Goal: Use online tool/utility: Utilize a website feature to perform a specific function

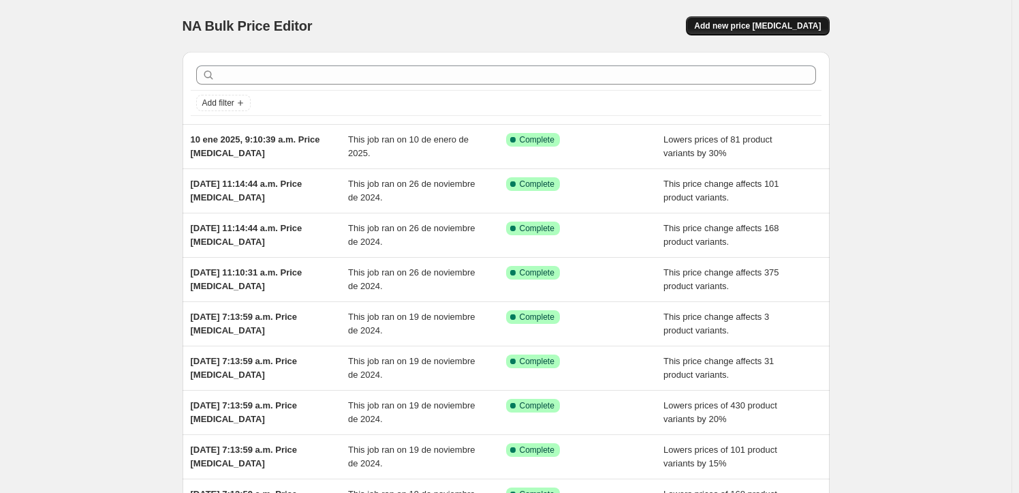
click at [735, 22] on span "Add new price change job" at bounding box center [757, 25] width 127 height 11
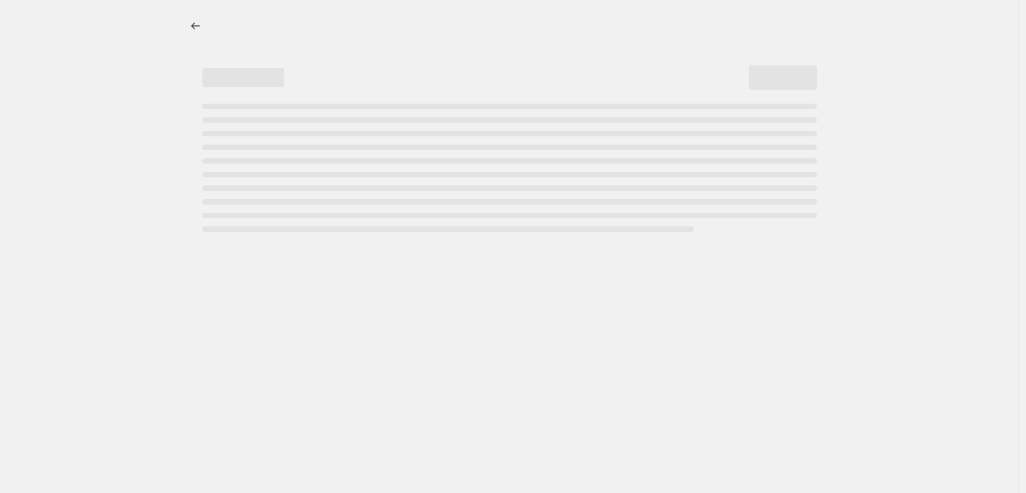
select select "percentage"
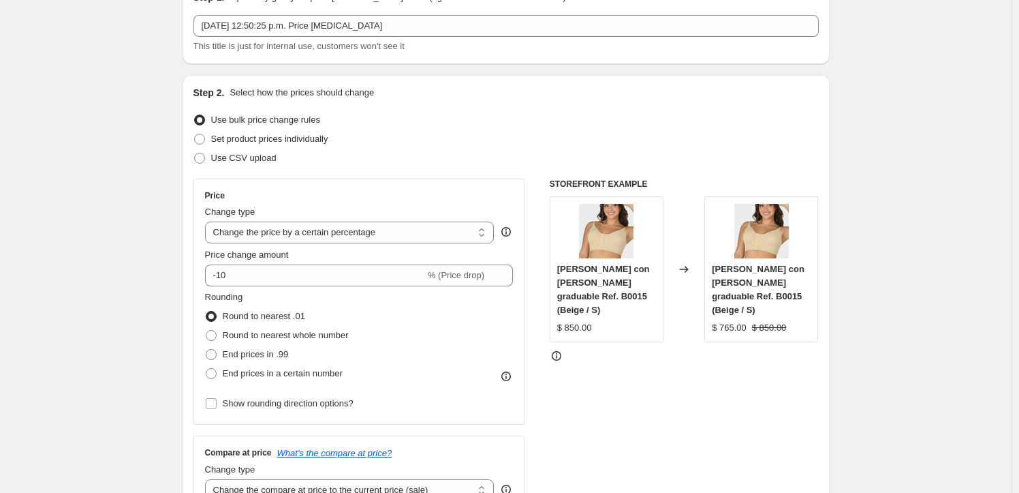
scroll to position [136, 0]
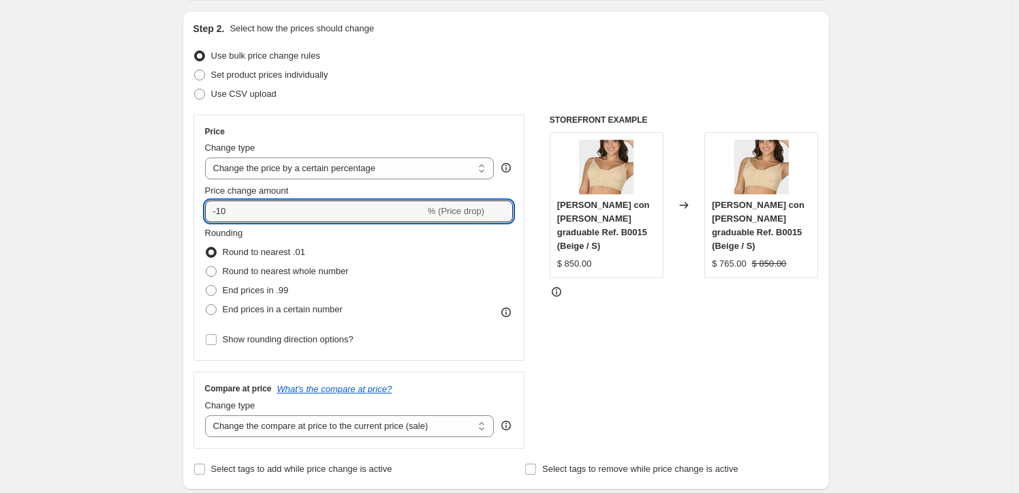
drag, startPoint x: 253, startPoint y: 211, endPoint x: 199, endPoint y: 214, distance: 53.9
click at [200, 213] on div "Price Change type Change the price to a certain amount Change the price by a ce…" at bounding box center [359, 237] width 332 height 246
type input "20"
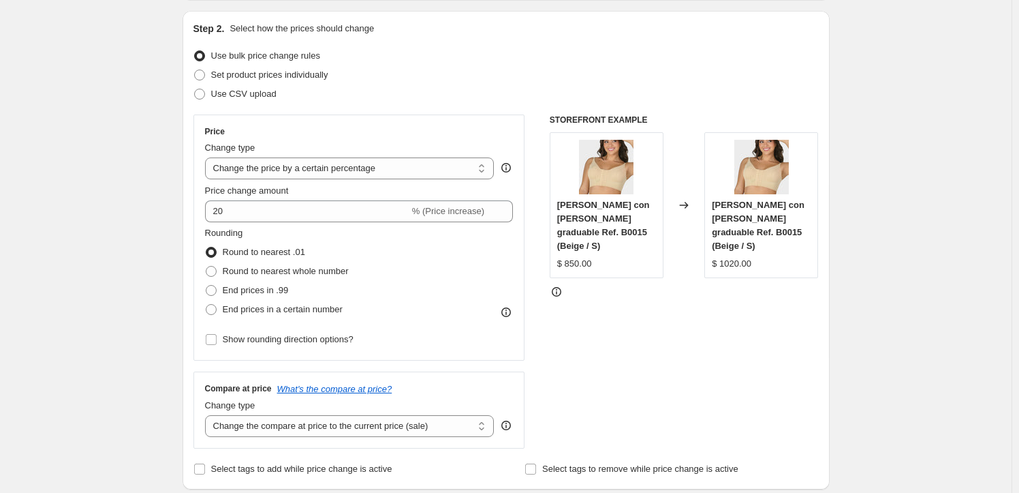
click at [428, 156] on div "Change type Change the price to a certain amount Change the price by a certain …" at bounding box center [350, 160] width 290 height 38
click at [426, 166] on select "Change the price to a certain amount Change the price by a certain amount Chang…" at bounding box center [350, 168] width 290 height 22
click at [468, 110] on div "Step 2. Select how the prices should change Use bulk price change rules Set pro…" at bounding box center [505, 250] width 625 height 456
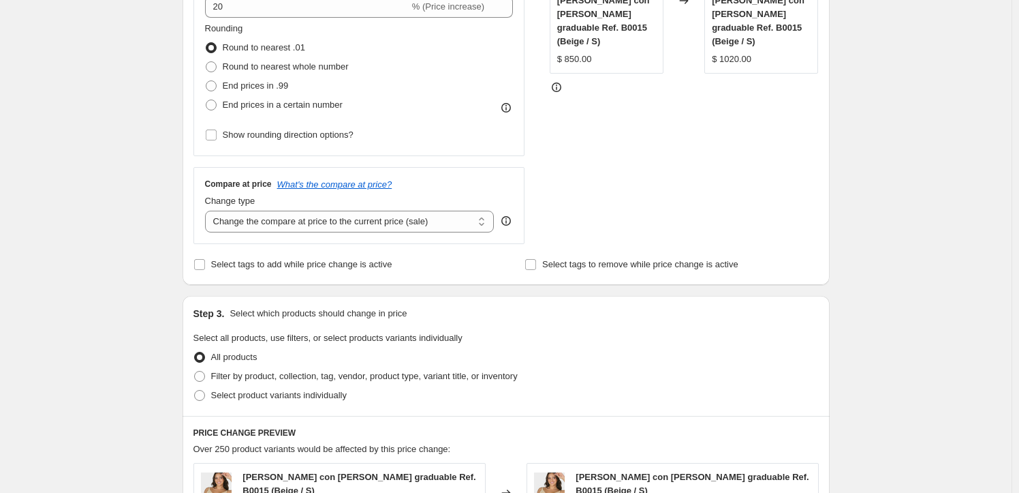
scroll to position [545, 0]
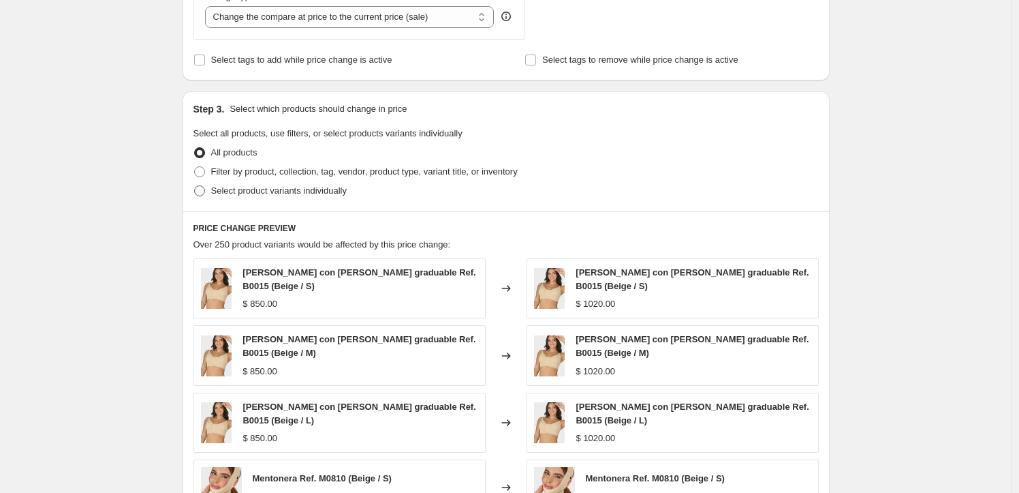
click at [205, 185] on span at bounding box center [199, 190] width 11 height 11
click at [195, 185] on input "Select product variants individually" at bounding box center [194, 185] width 1 height 1
radio input "true"
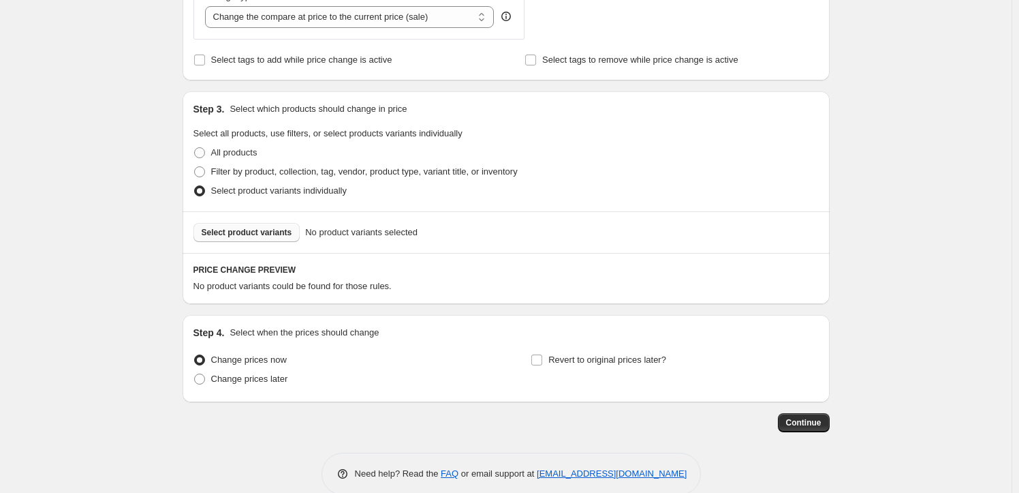
click at [245, 228] on span "Select product variants" at bounding box center [247, 232] width 91 height 11
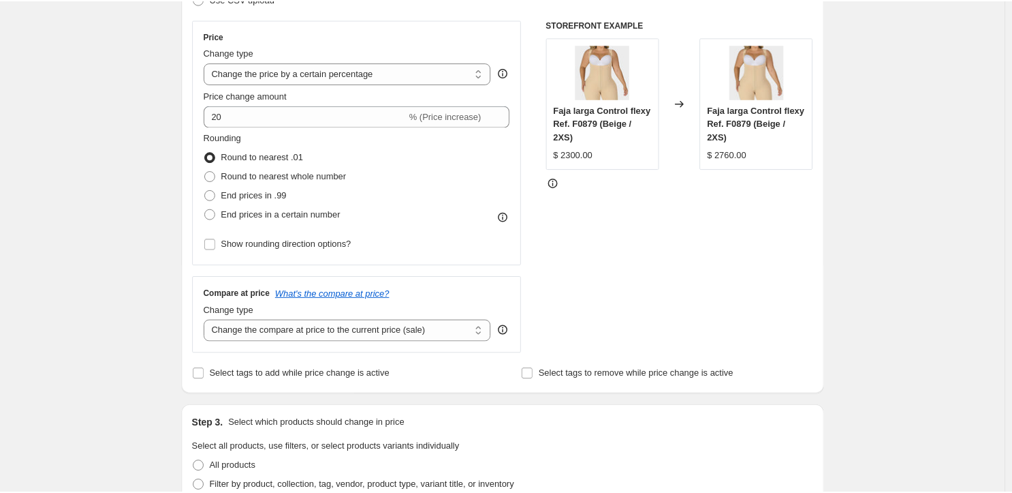
scroll to position [204, 0]
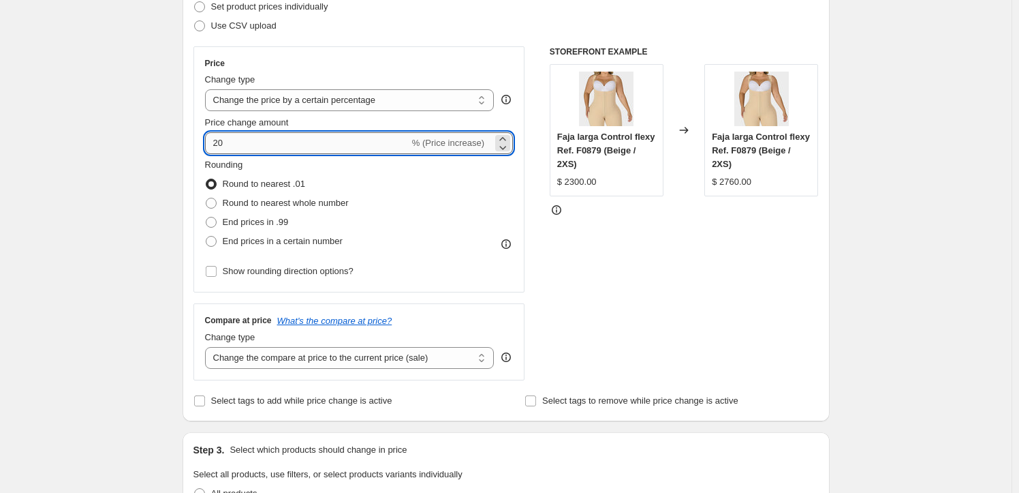
click at [215, 143] on input "20" at bounding box center [307, 143] width 204 height 22
type input "-20"
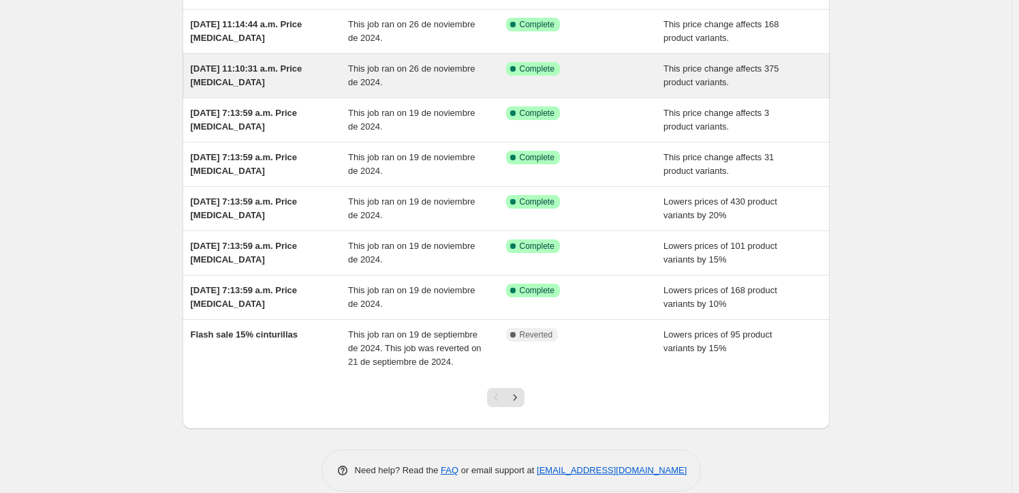
scroll to position [221, 0]
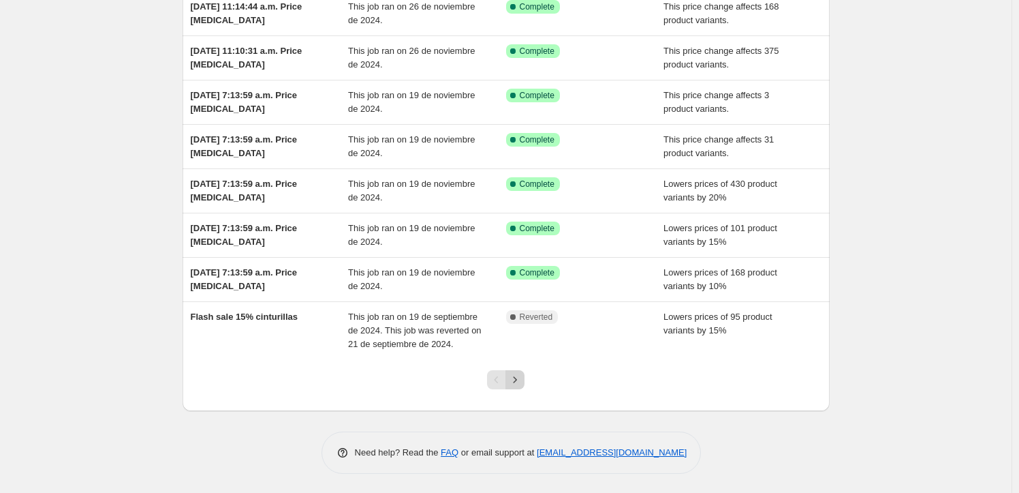
click at [518, 374] on icon "Next" at bounding box center [515, 380] width 14 height 14
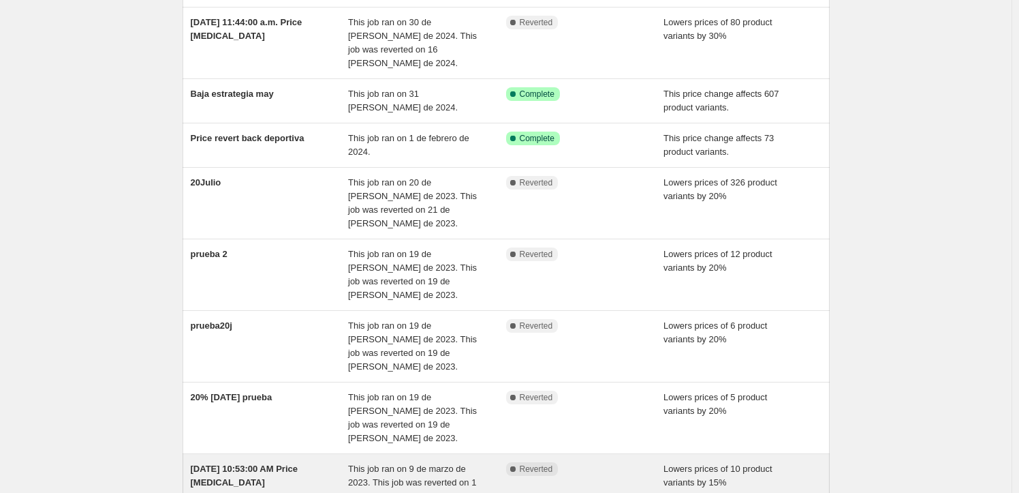
scroll to position [303, 0]
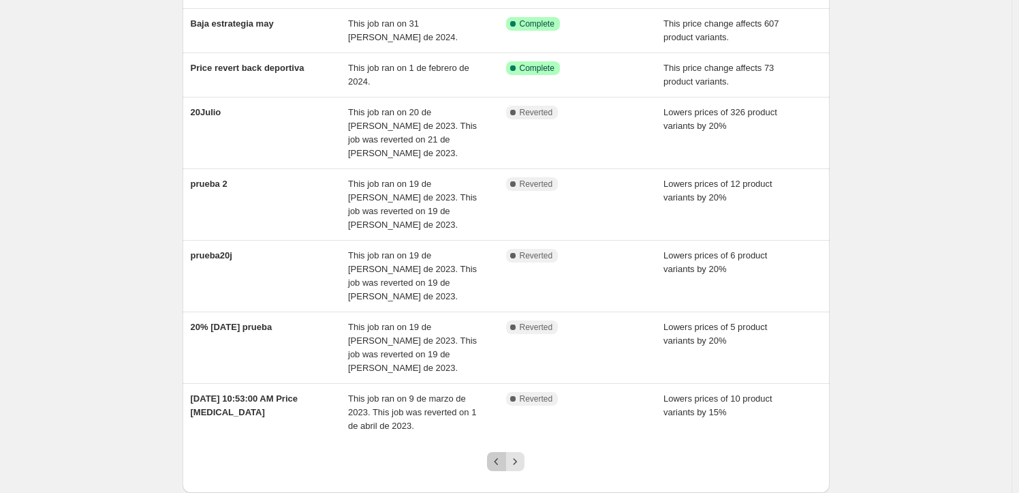
click at [503, 454] on icon "Previous" at bounding box center [497, 461] width 14 height 14
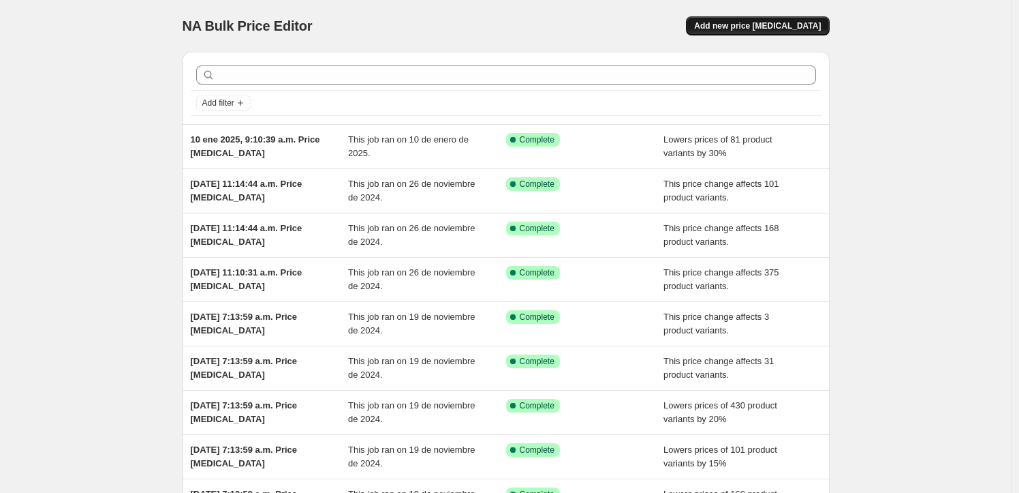
click at [789, 25] on span "Add new price change job" at bounding box center [757, 25] width 127 height 11
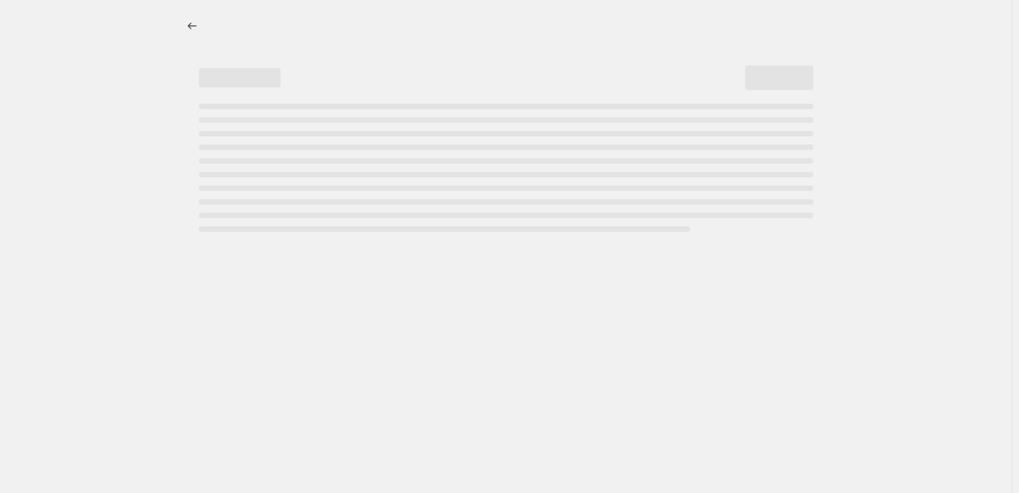
select select "percentage"
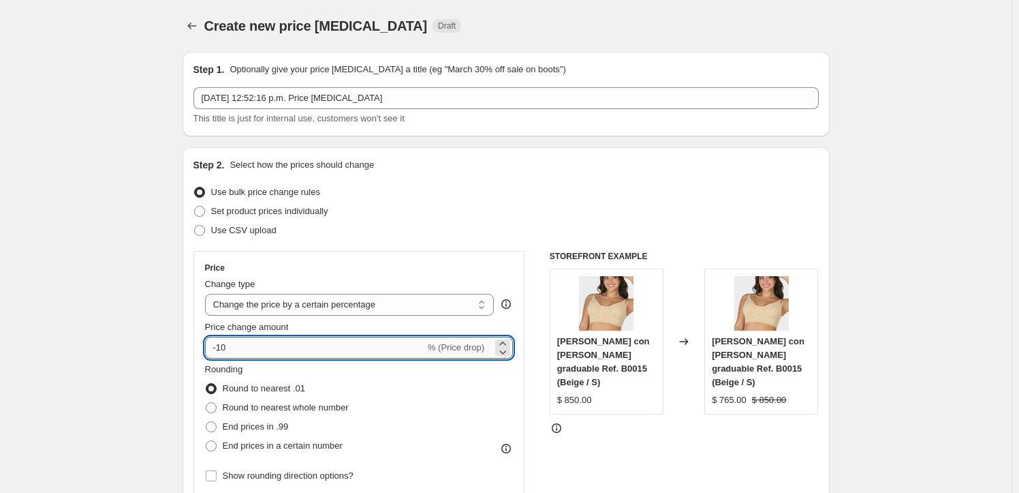
click at [232, 339] on input "-10" at bounding box center [315, 348] width 220 height 22
type input "-1"
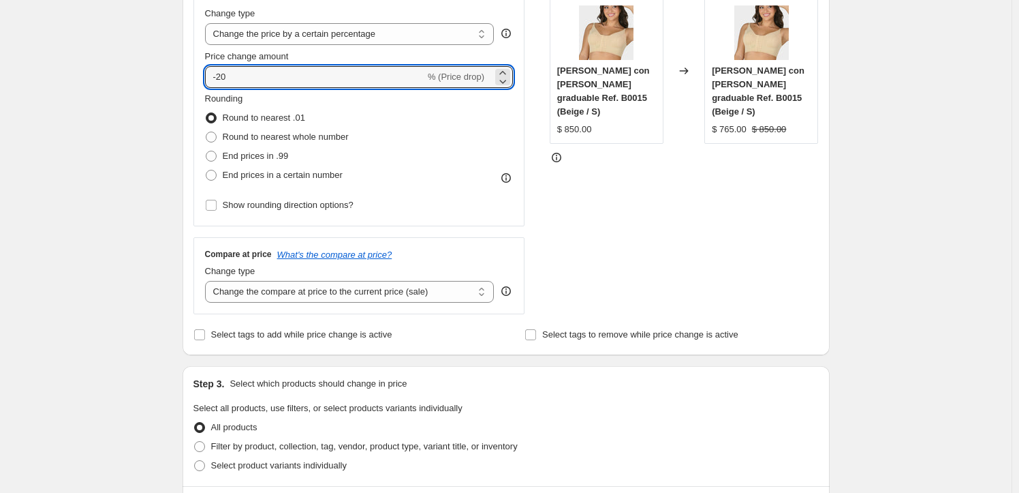
scroll to position [273, 0]
type input "-20"
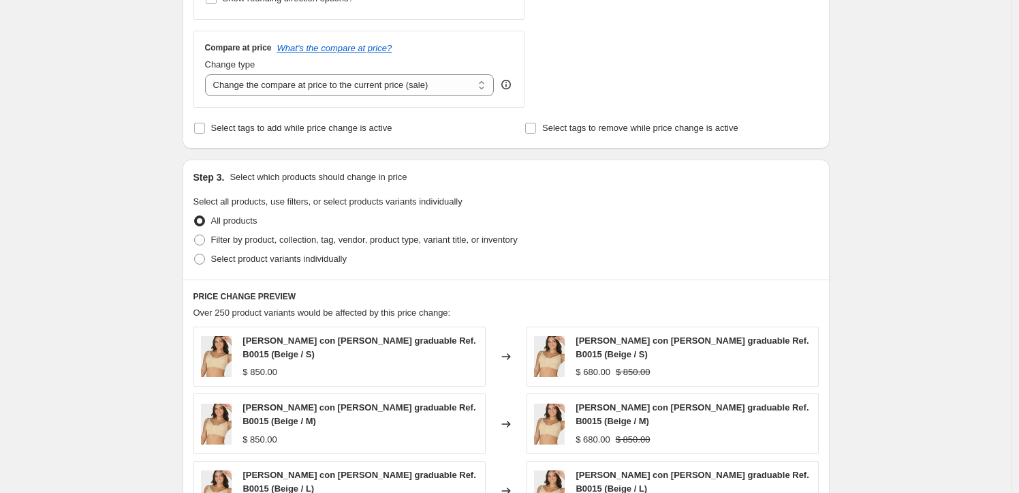
scroll to position [477, 0]
click at [213, 257] on label "Select product variants individually" at bounding box center [269, 258] width 153 height 19
click at [195, 254] on input "Select product variants individually" at bounding box center [194, 253] width 1 height 1
radio input "true"
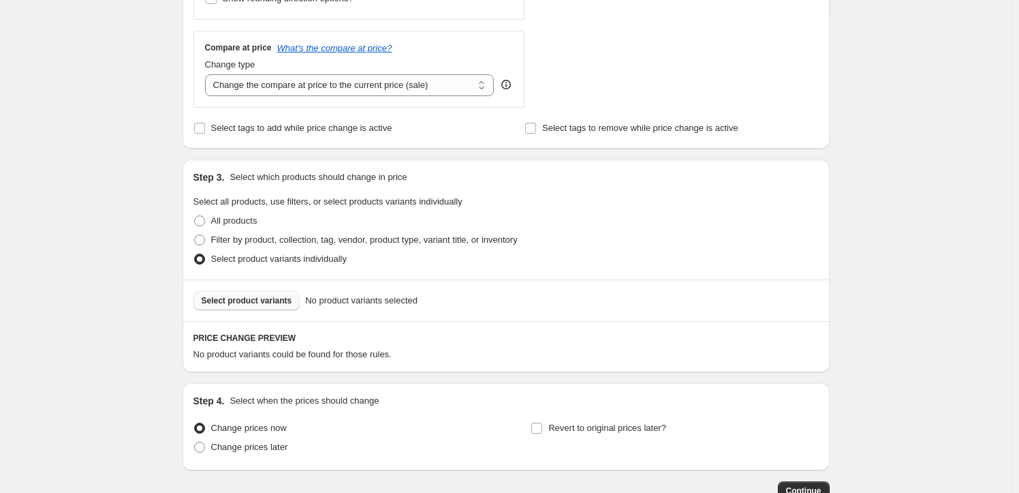
click at [245, 298] on span "Select product variants" at bounding box center [247, 300] width 91 height 11
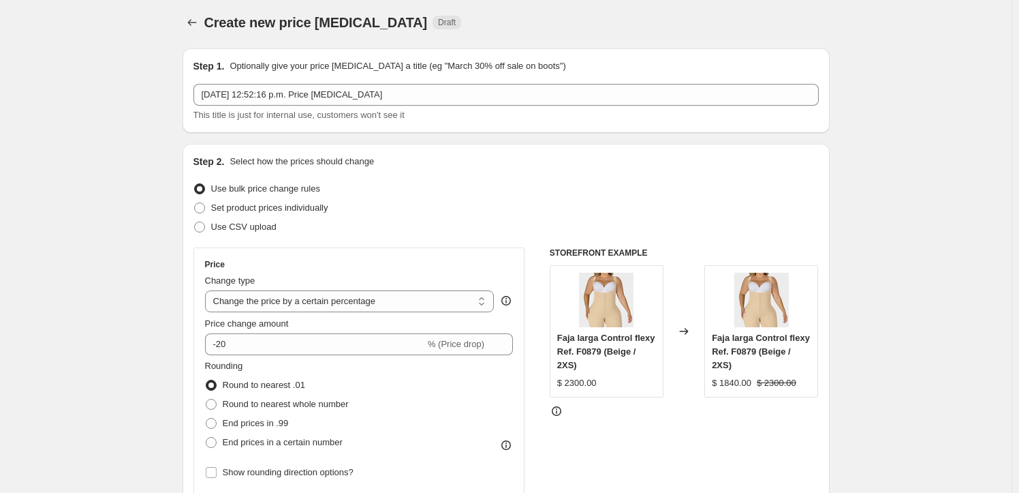
scroll to position [0, 0]
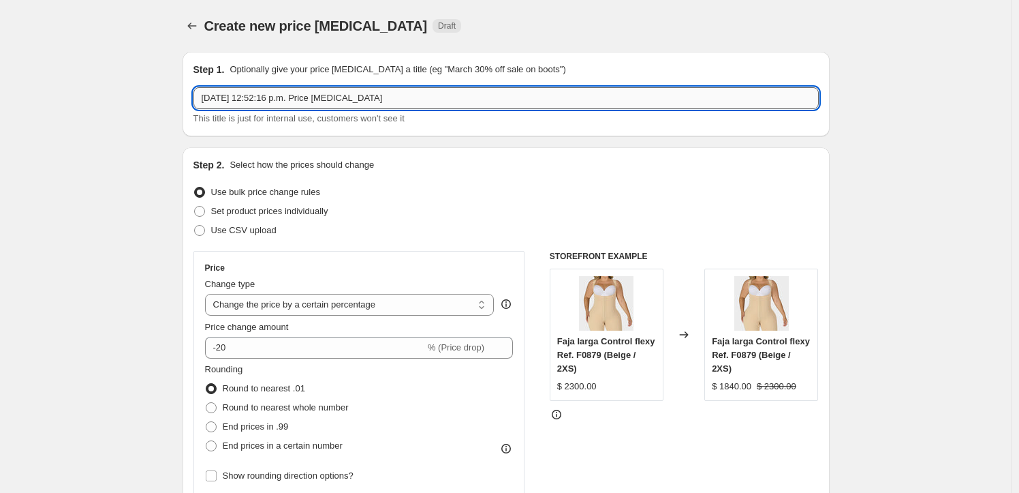
click at [409, 100] on input "7 oct 2025, 12:52:16 p.m. Price change job" at bounding box center [505, 98] width 625 height 22
drag, startPoint x: 266, startPoint y: 92, endPoint x: 178, endPoint y: 92, distance: 87.2
paste input "F-0879."
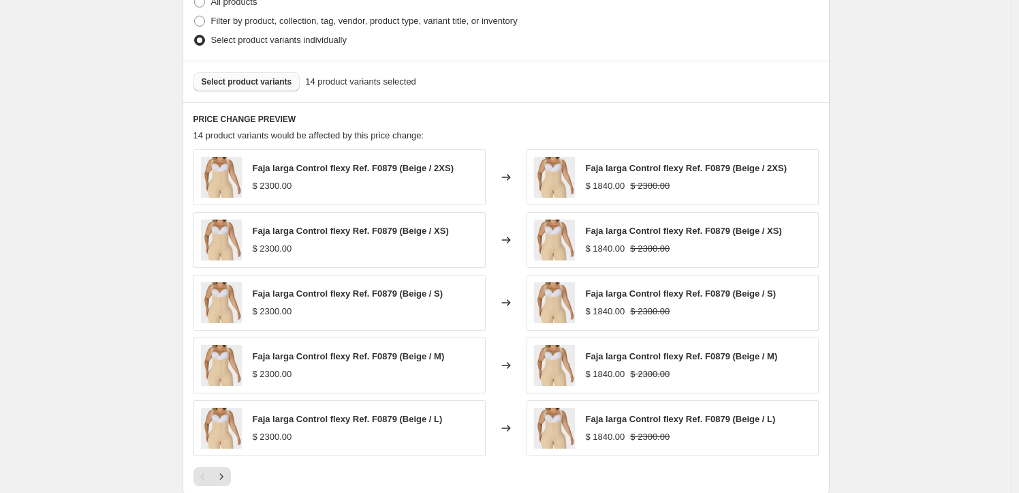
scroll to position [910, 0]
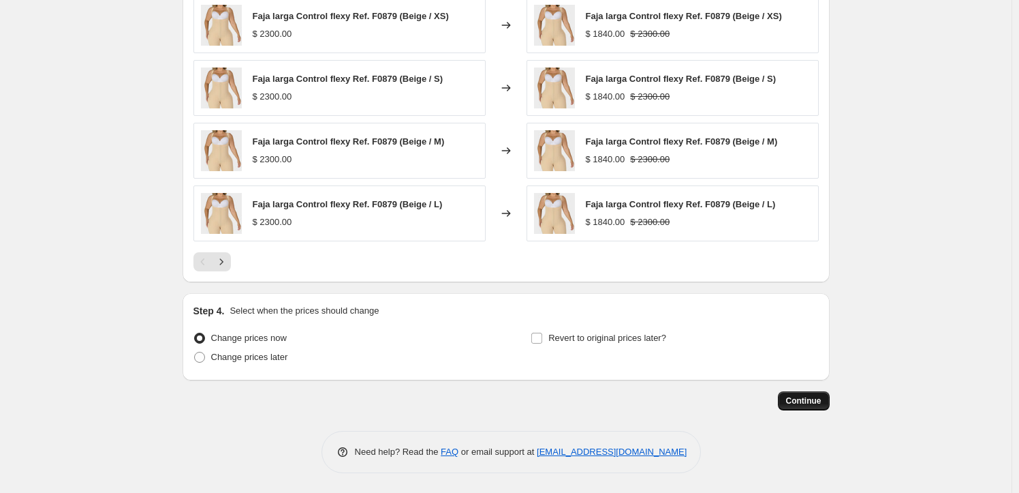
click at [794, 395] on span "Continue" at bounding box center [803, 400] width 35 height 11
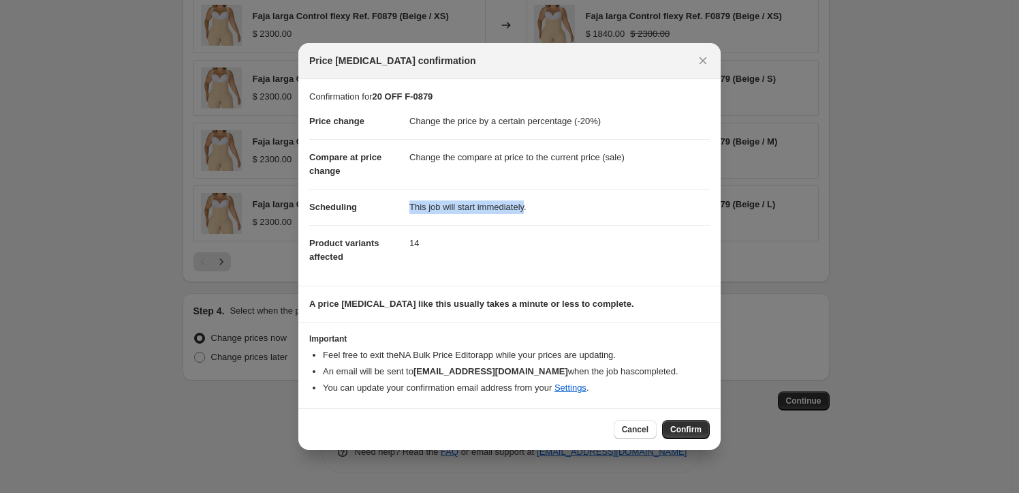
drag, startPoint x: 526, startPoint y: 206, endPoint x: 399, endPoint y: 209, distance: 127.4
click at [399, 209] on dl "Price change Change the price by a certain percentage (-20%) Compare at price c…" at bounding box center [509, 189] width 401 height 171
click at [684, 427] on span "Confirm" at bounding box center [685, 429] width 31 height 11
type input "20 OFF F-0879"
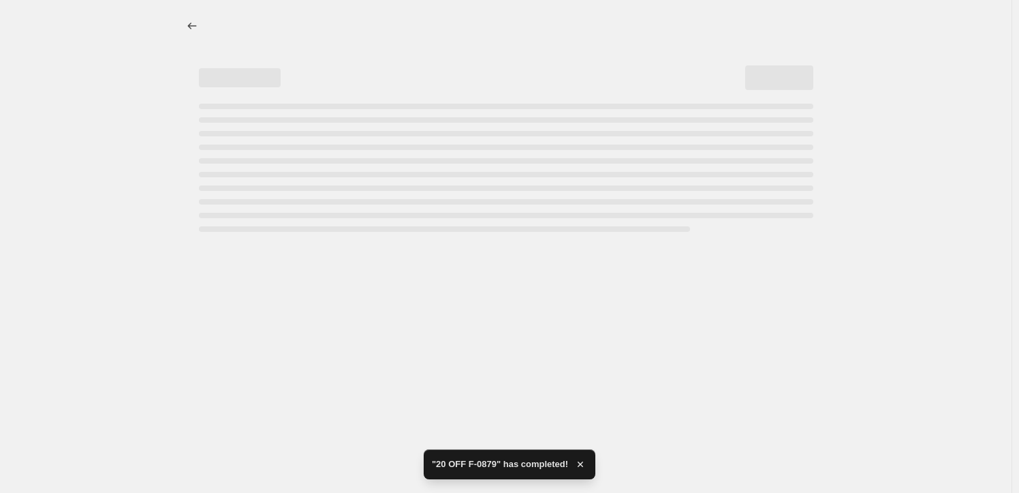
select select "percentage"
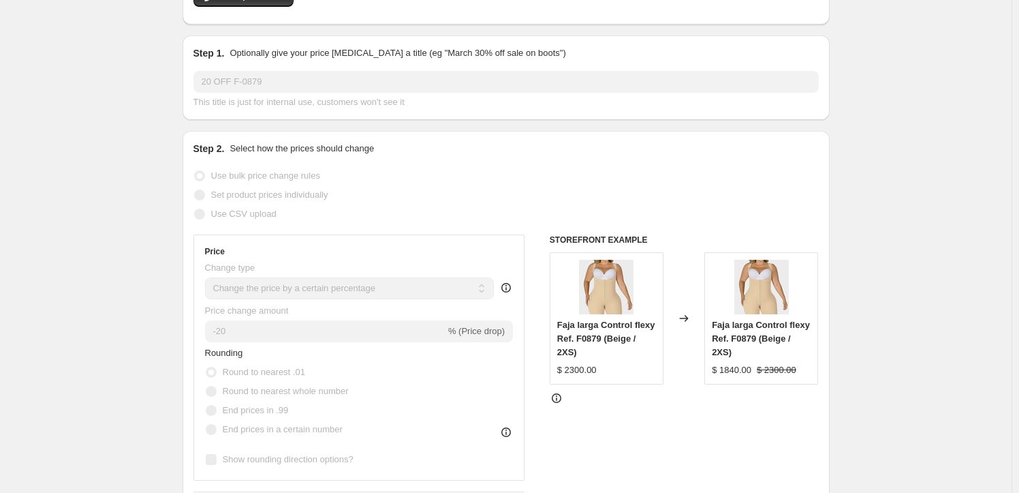
scroll to position [273, 0]
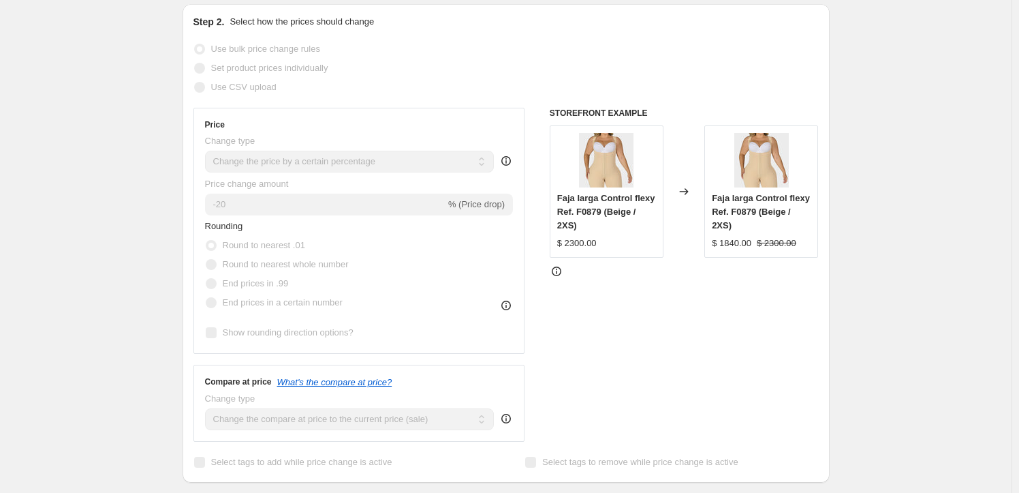
click at [38, 47] on div "20 OFF F-0879. This page is ready 20 OFF F-0879 Success Complete Complete Price…" at bounding box center [506, 478] width 1012 height 1503
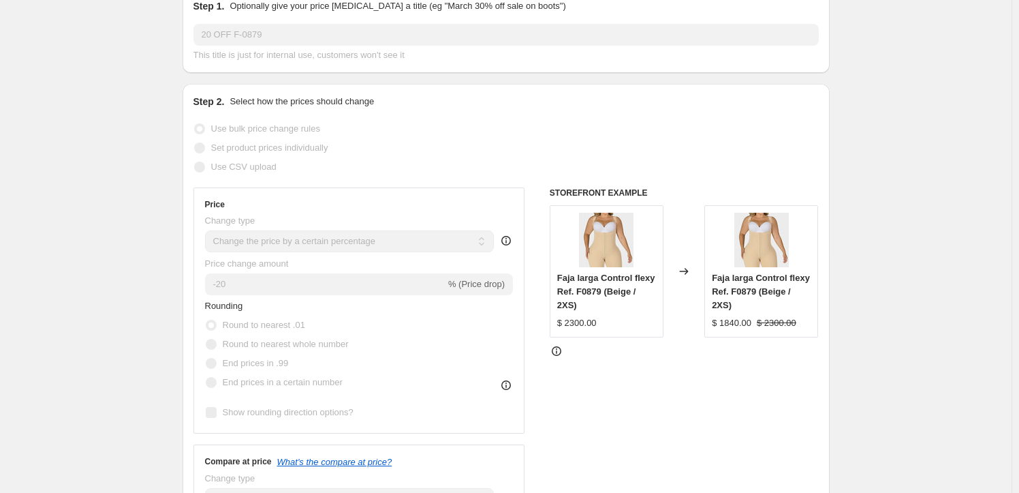
scroll to position [0, 0]
